Goal: Register for event/course

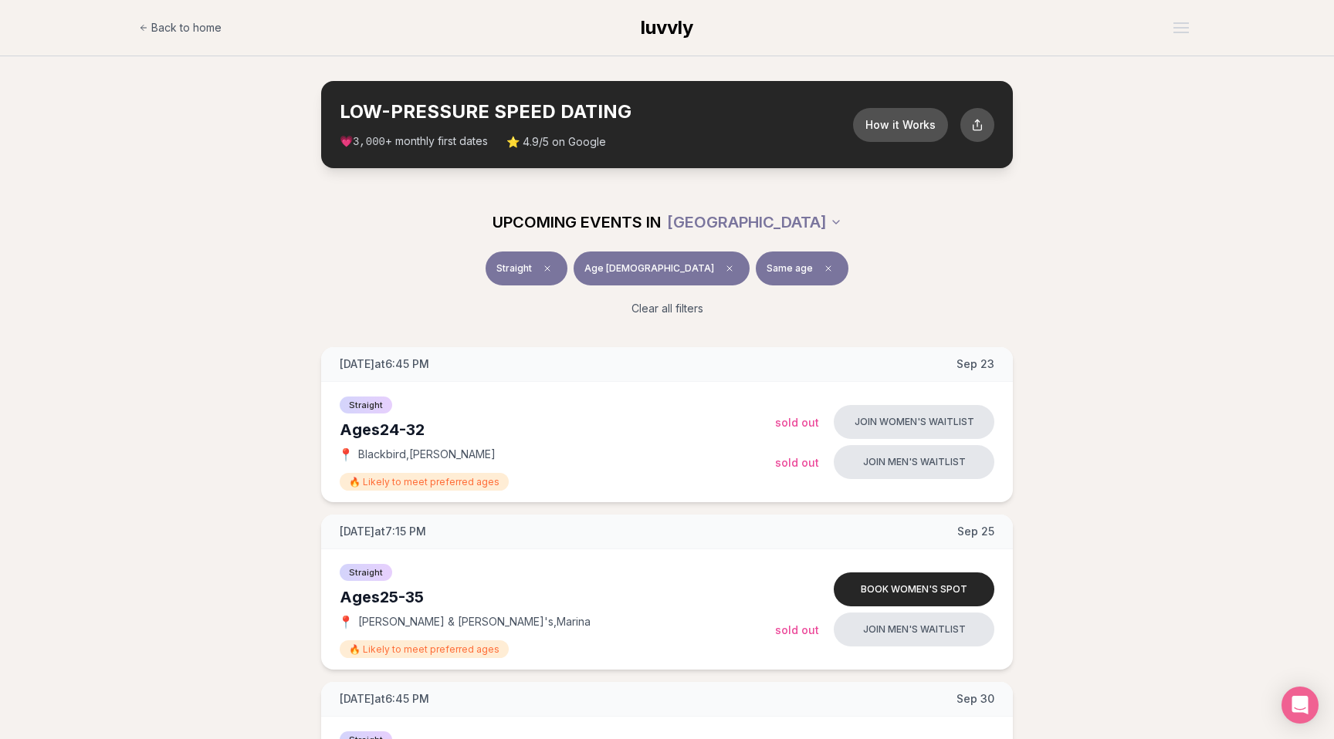
click at [399, 429] on div "Ages 24-32" at bounding box center [557, 430] width 435 height 22
click at [419, 429] on div "Ages 24-32" at bounding box center [557, 430] width 435 height 22
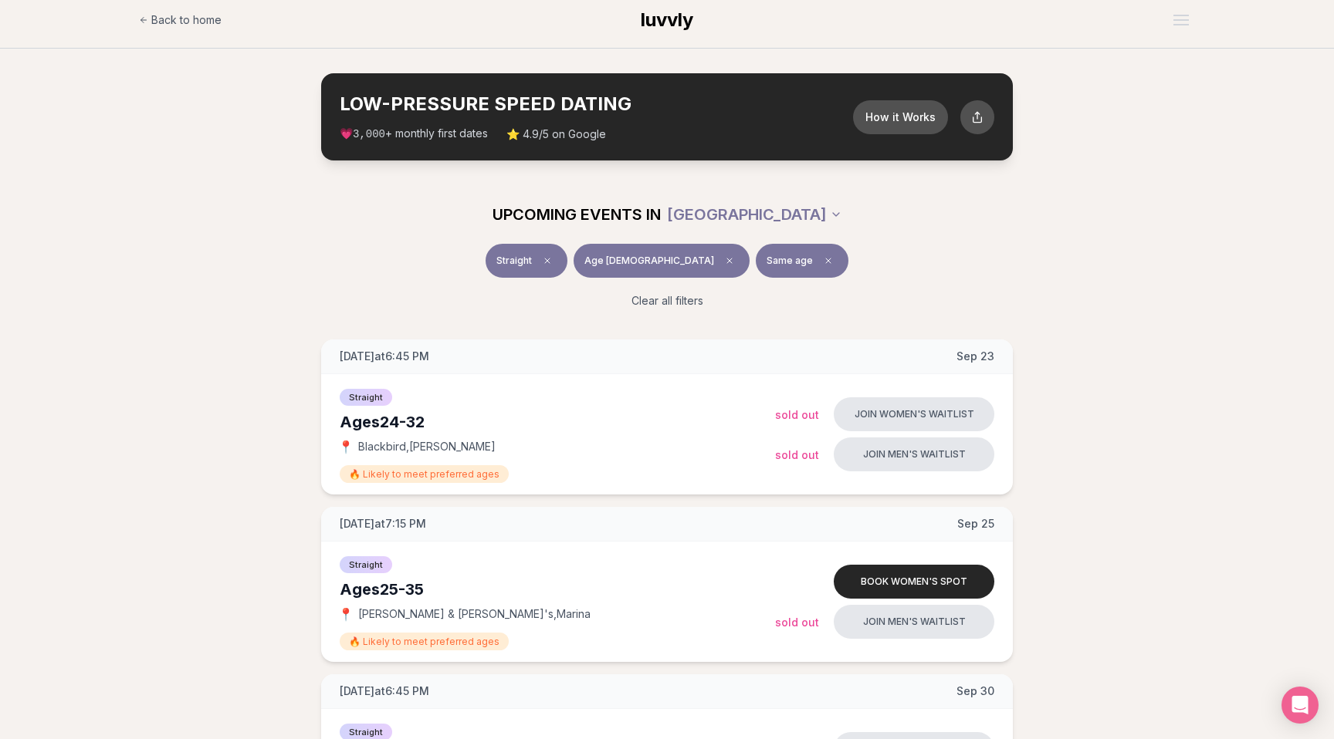
scroll to position [14, 0]
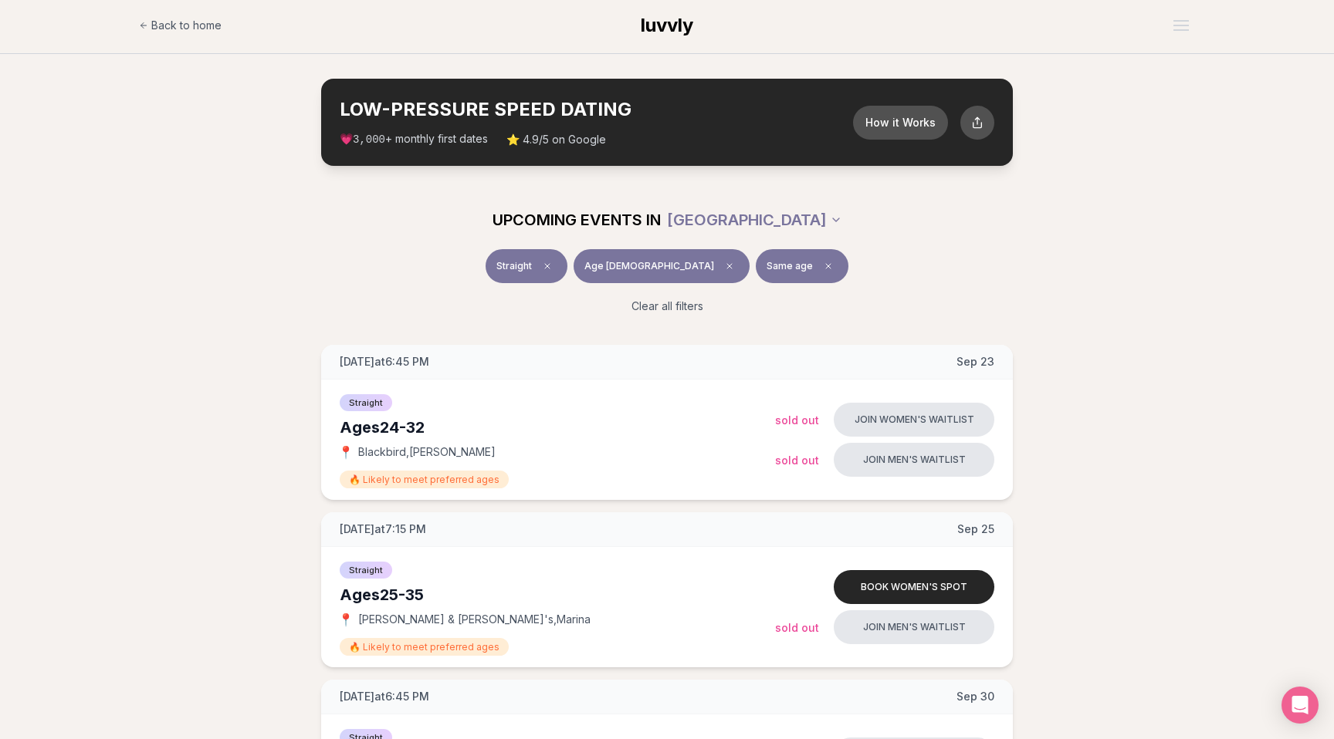
scroll to position [0, 0]
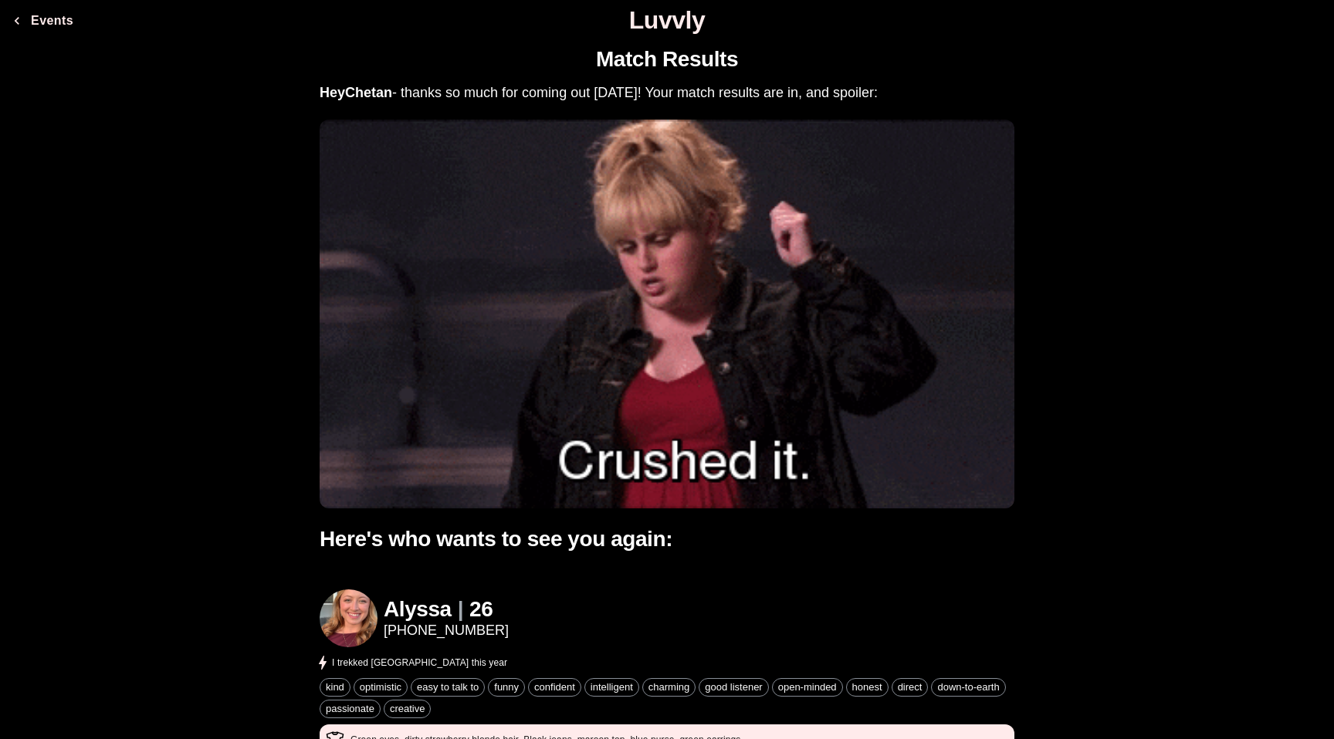
scroll to position [489, 0]
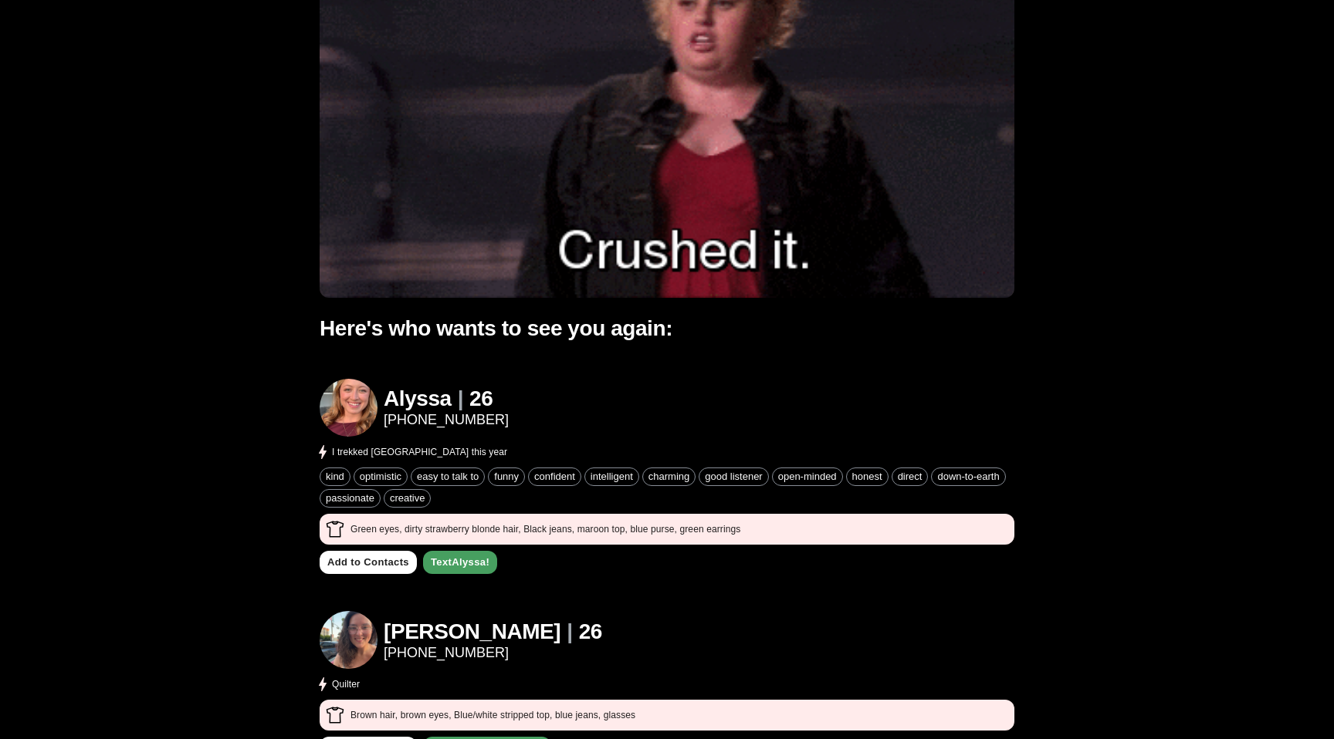
scroll to position [0, 0]
